Goal: Find contact information: Find contact information

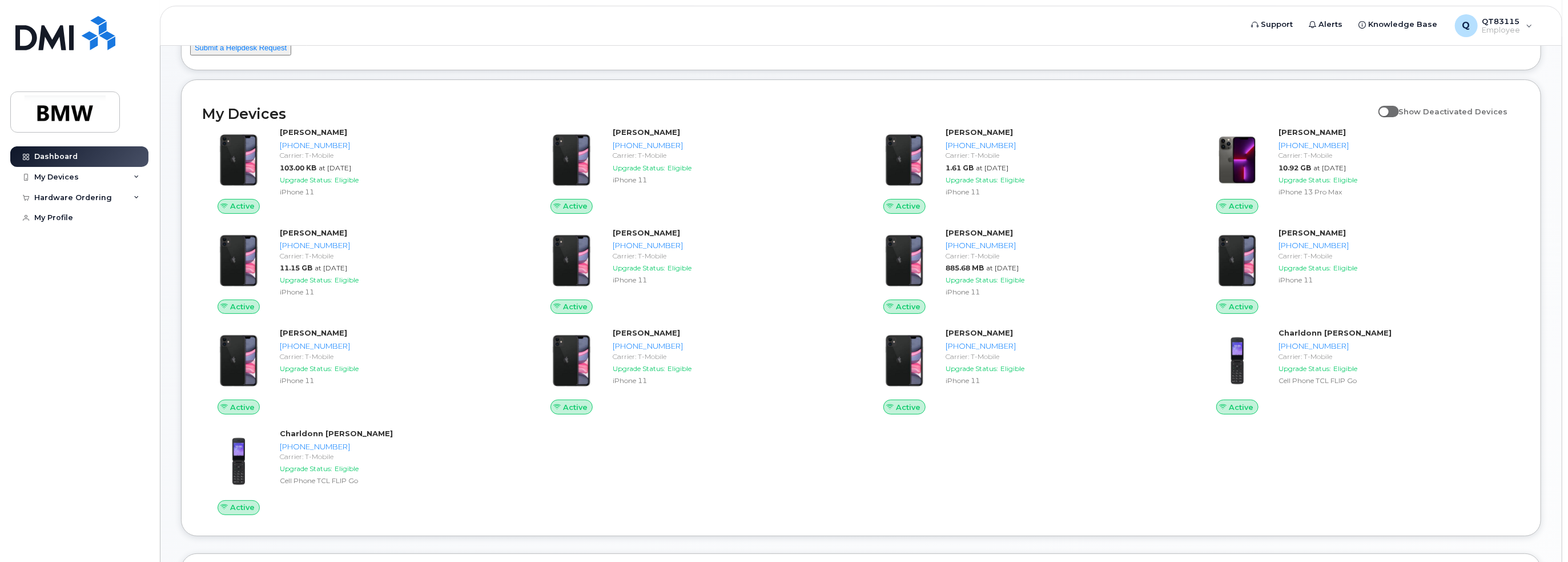
scroll to position [114, 0]
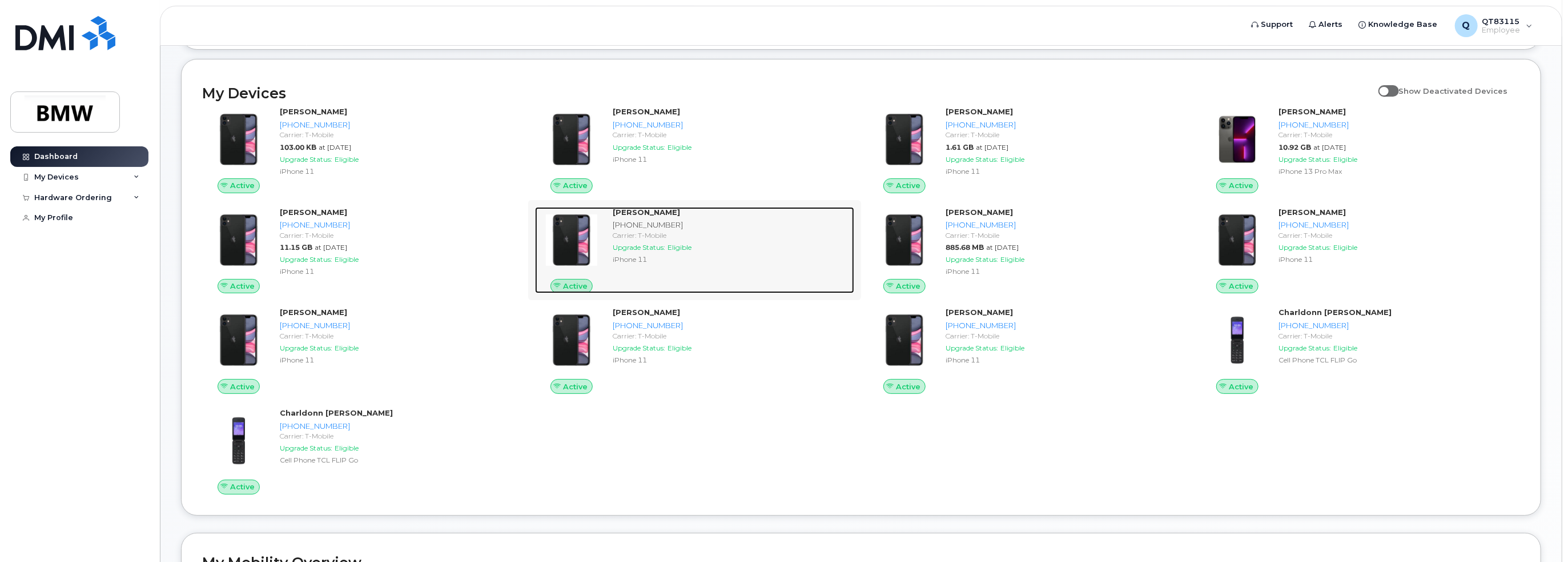
click at [630, 230] on div "[PHONE_NUMBER]" at bounding box center [731, 224] width 237 height 11
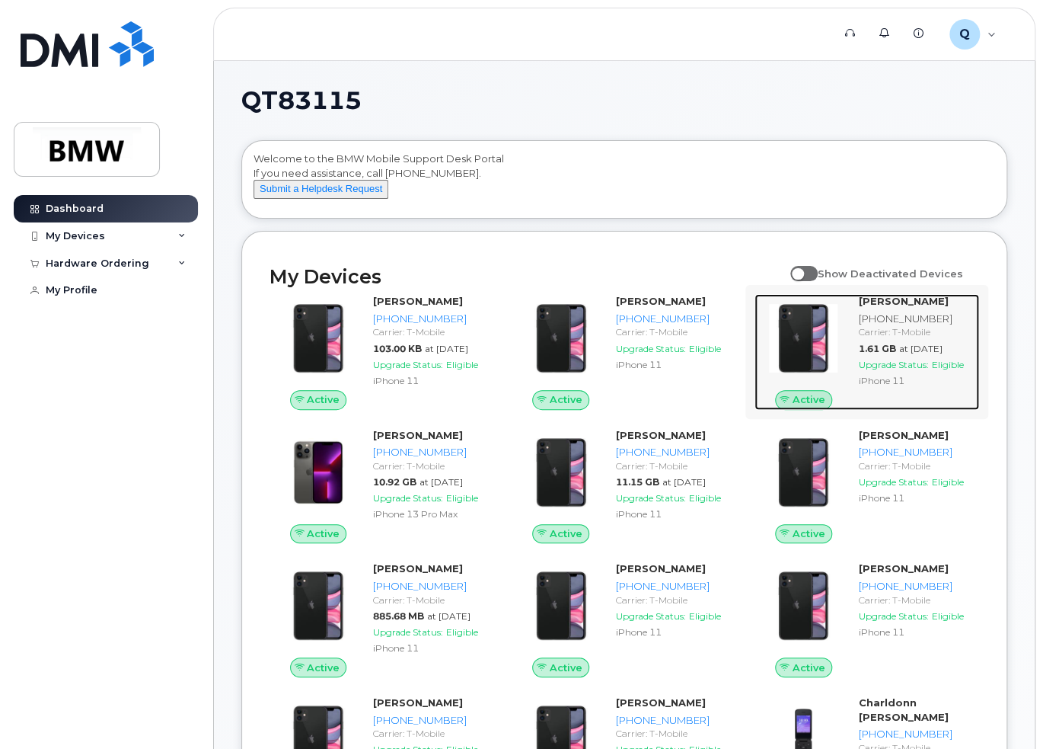
click at [890, 324] on div "[PHONE_NUMBER]" at bounding box center [915, 318] width 115 height 14
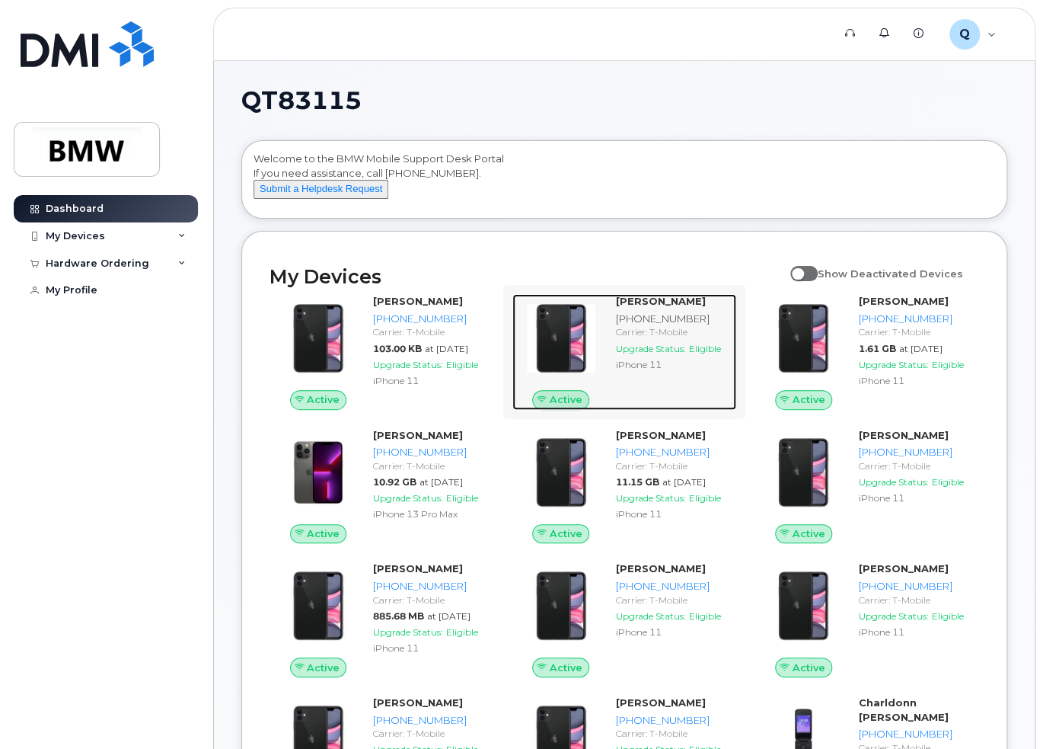
click at [682, 338] on div "Carrier: T-Mobile" at bounding box center [673, 331] width 115 height 13
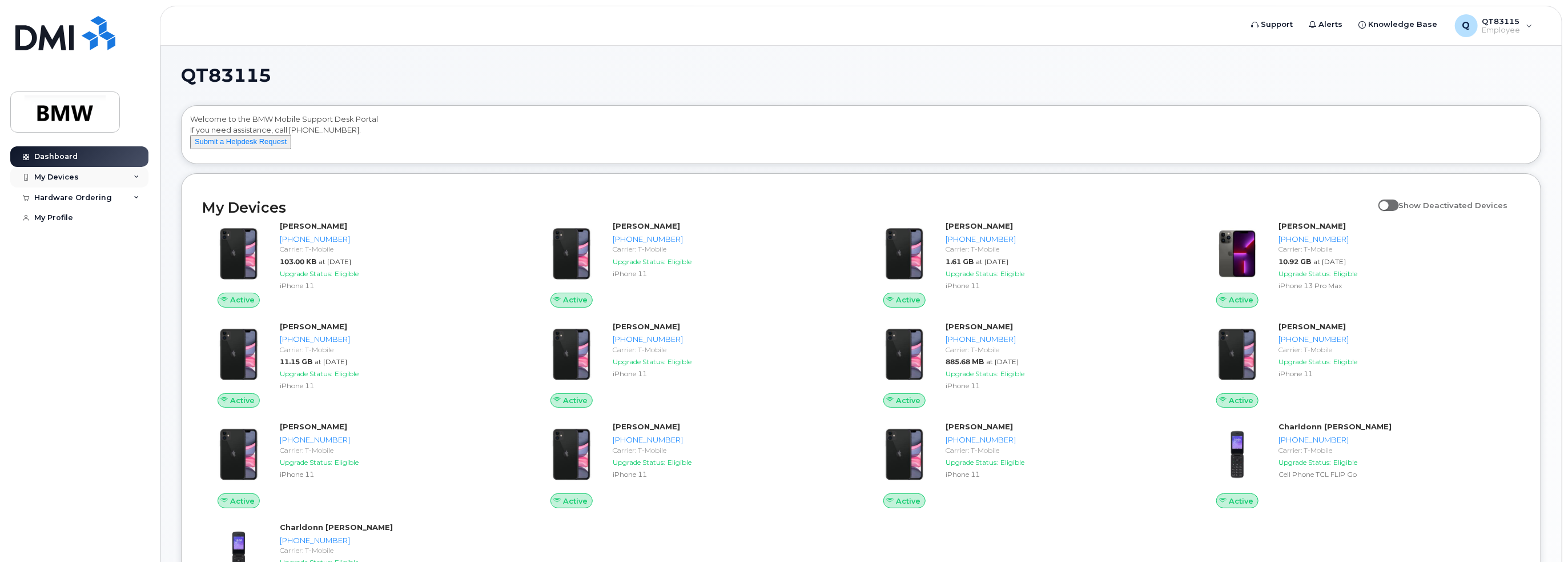
click at [80, 176] on div "My Devices" at bounding box center [79, 176] width 138 height 20
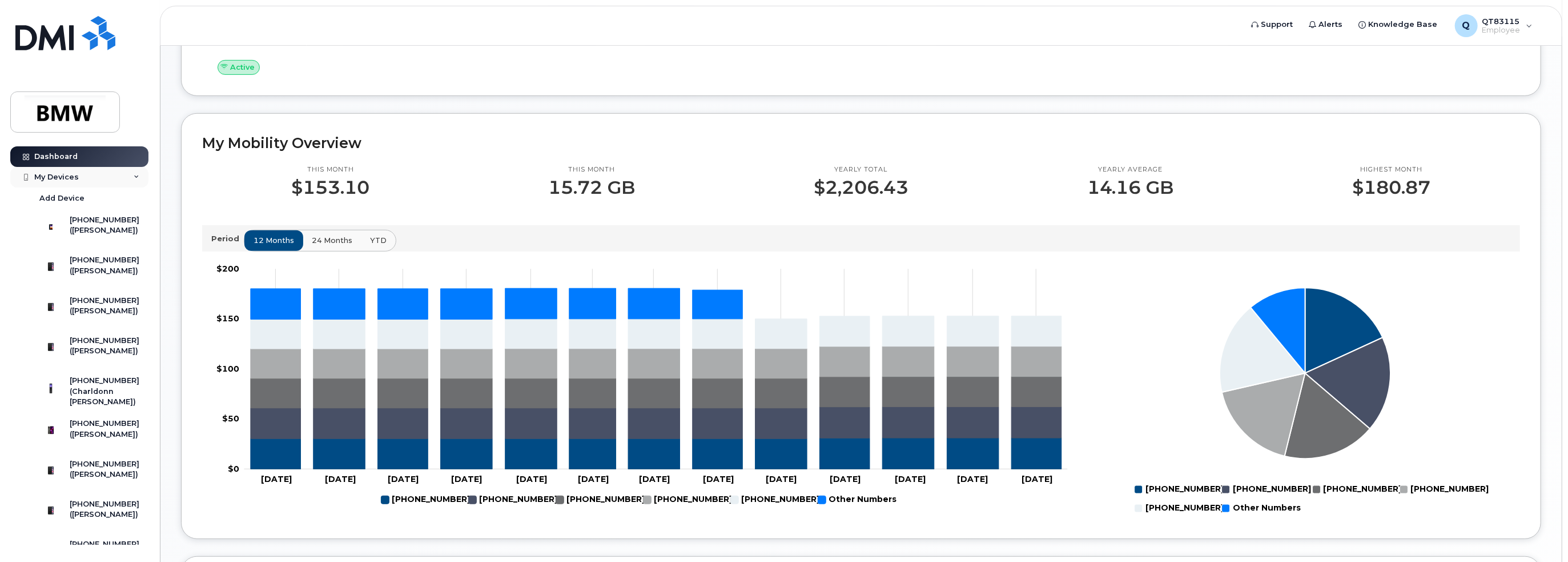
click at [135, 171] on div "My Devices" at bounding box center [79, 176] width 138 height 20
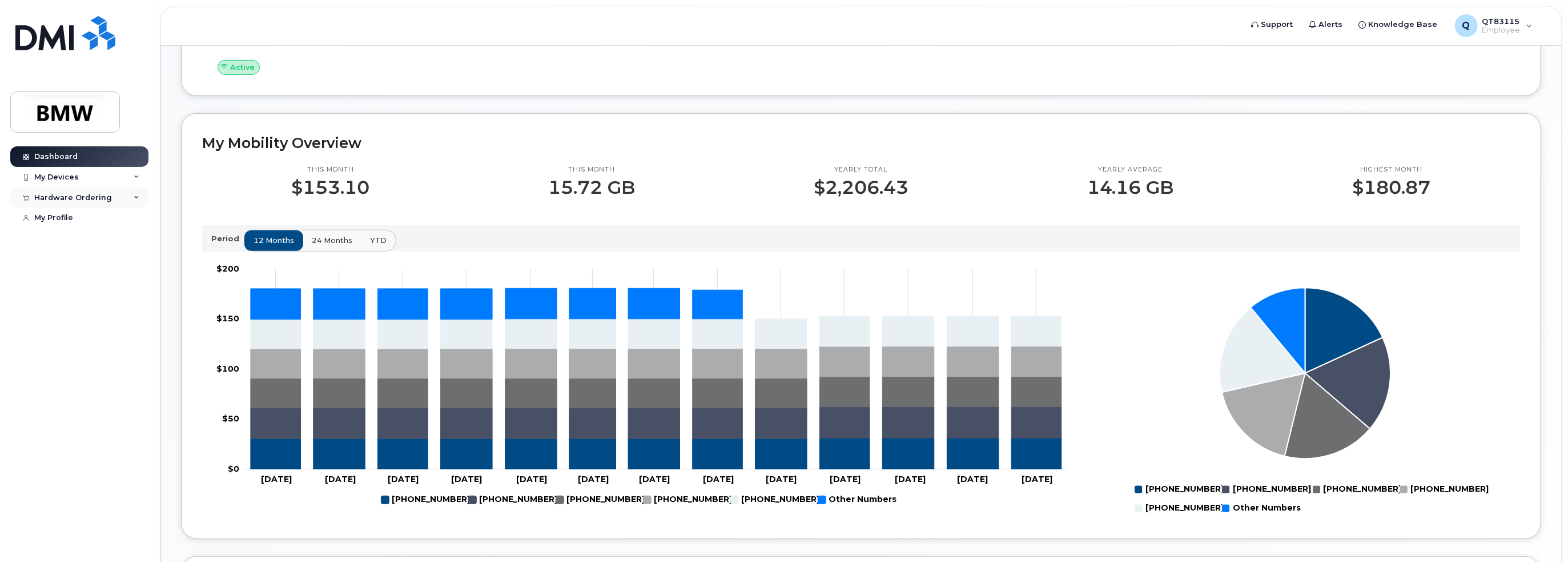
click at [130, 199] on div "Hardware Ordering" at bounding box center [79, 197] width 138 height 20
click at [61, 218] on div "My Profile" at bounding box center [54, 218] width 39 height 9
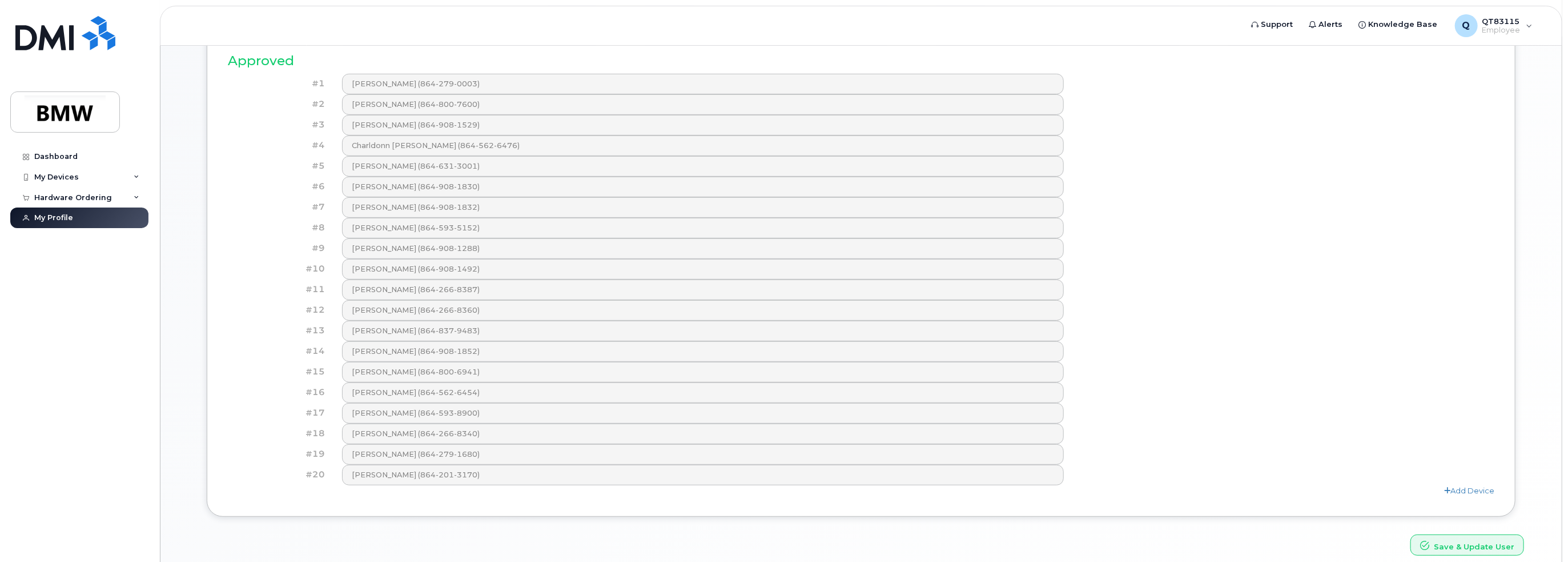
scroll to position [506, 0]
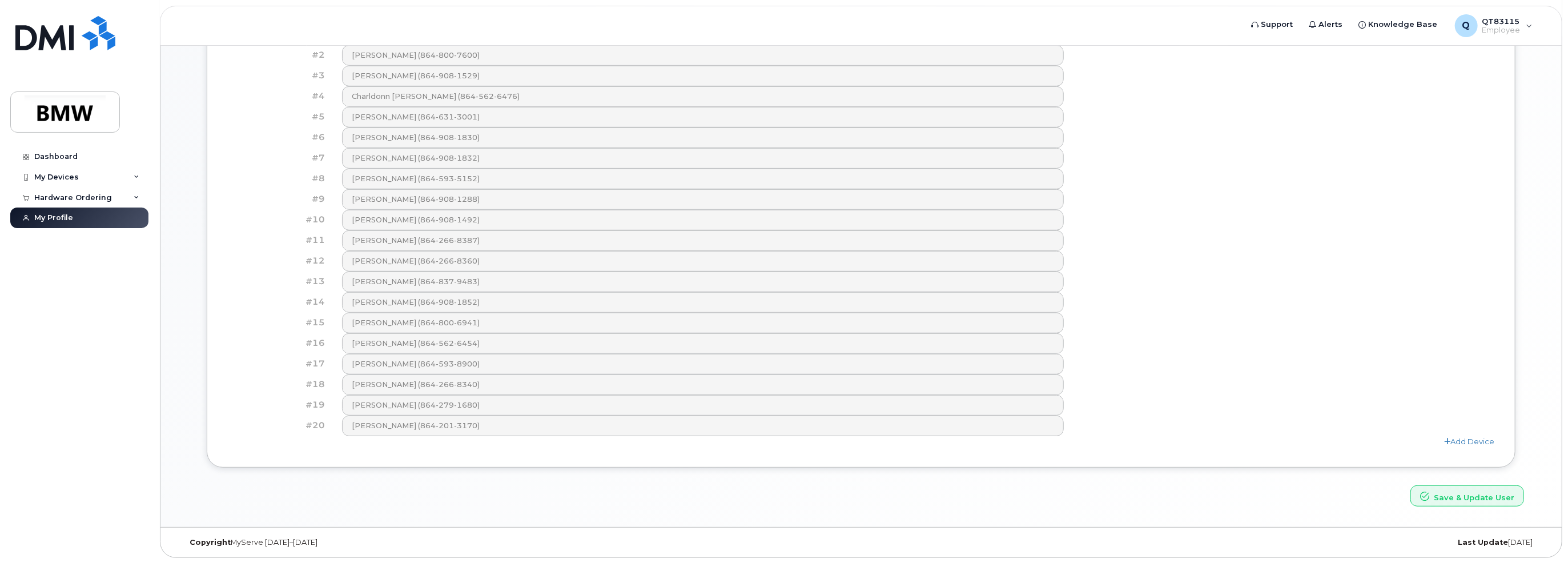
click at [329, 318] on div "#15" at bounding box center [280, 323] width 106 height 20
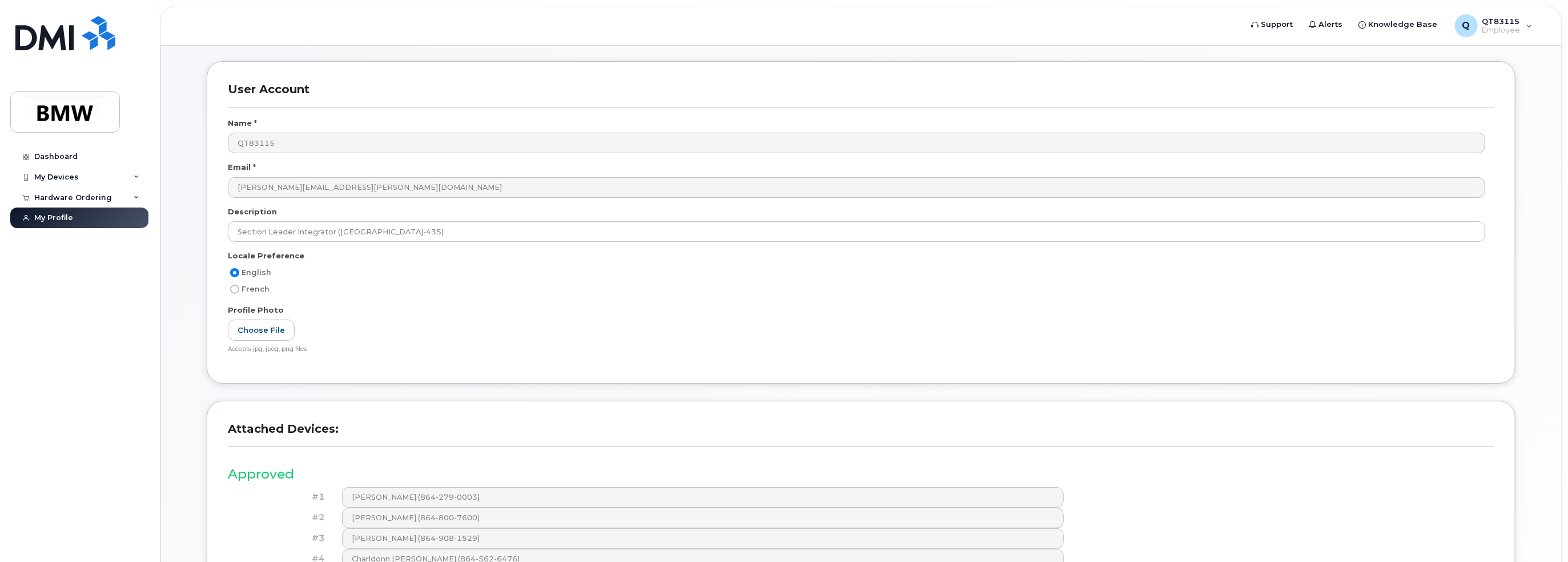
scroll to position [0, 0]
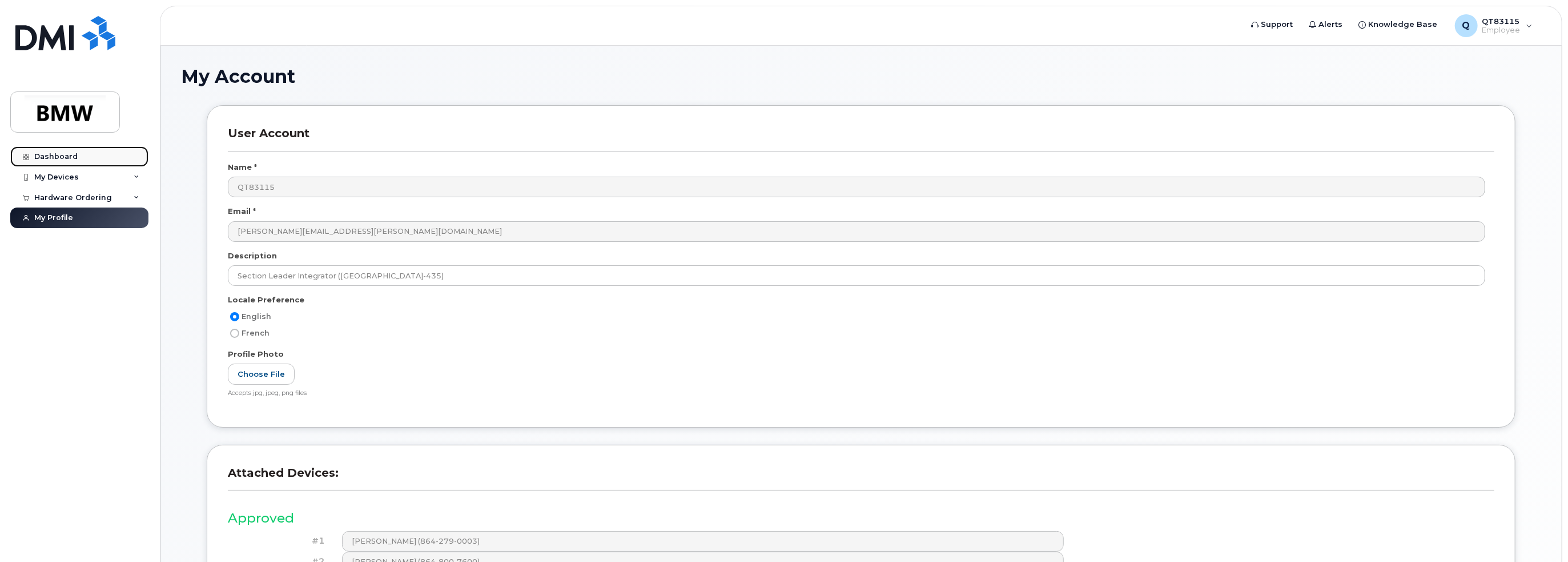
click at [46, 150] on link "Dashboard" at bounding box center [79, 156] width 138 height 20
